Goal: Go to known website: Access a specific website the user already knows

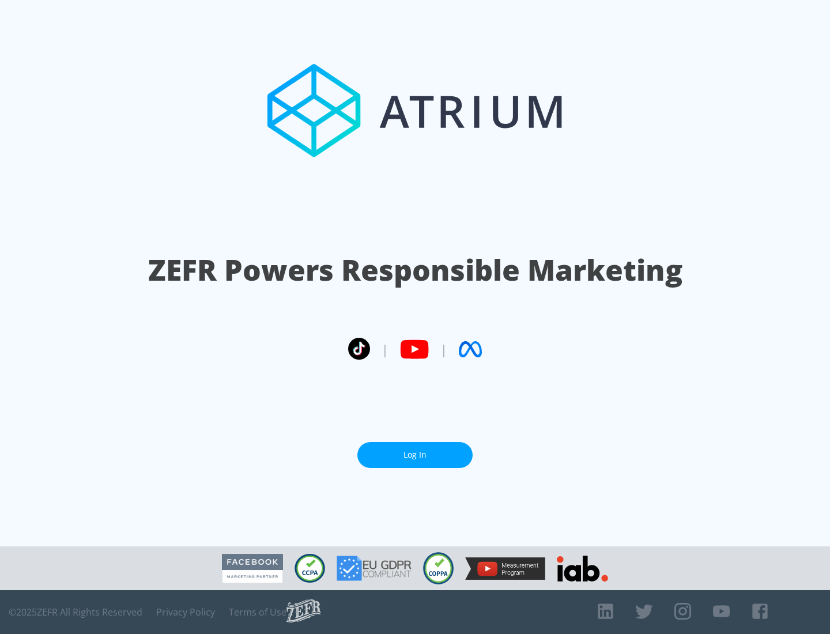
click at [415, 450] on link "Log In" at bounding box center [415, 455] width 115 height 26
